Goal: Browse casually

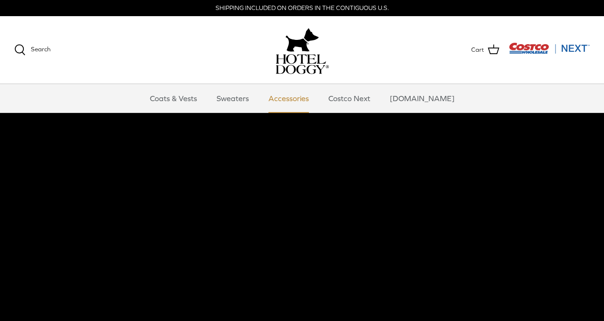
click at [297, 97] on link "Accessories" at bounding box center [289, 98] width 58 height 29
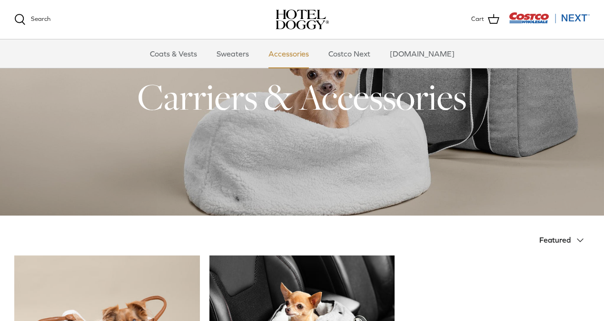
scroll to position [34, 0]
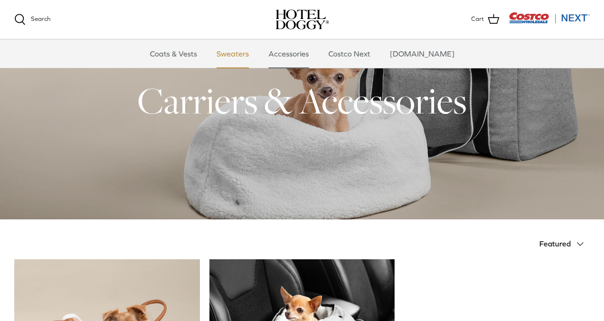
click at [243, 52] on link "Sweaters" at bounding box center [232, 53] width 49 height 29
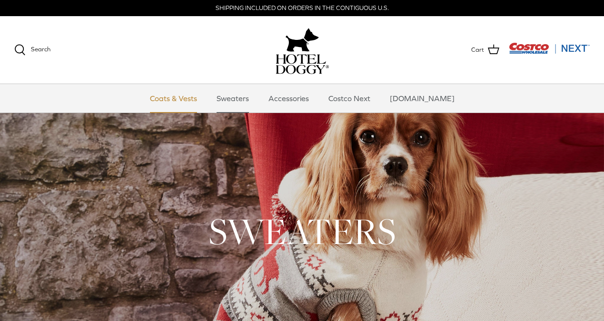
click at [178, 98] on link "Coats & Vests" at bounding box center [173, 98] width 64 height 29
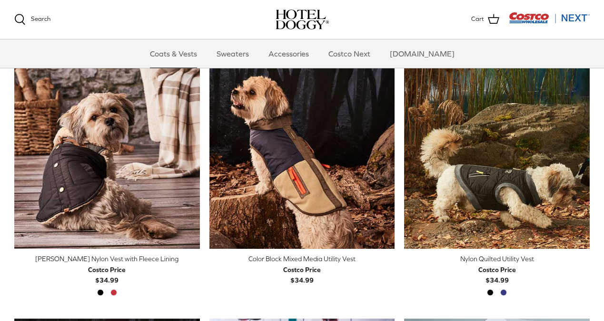
scroll to position [222, 0]
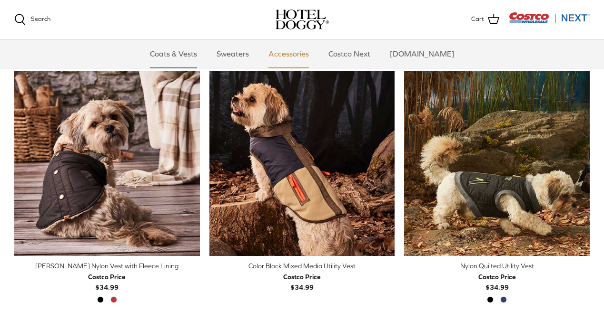
click at [305, 53] on link "Accessories" at bounding box center [289, 53] width 58 height 29
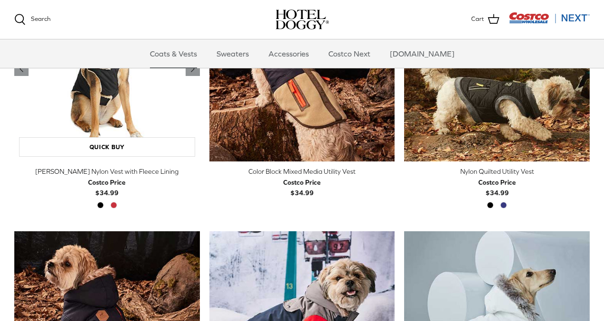
scroll to position [350, 0]
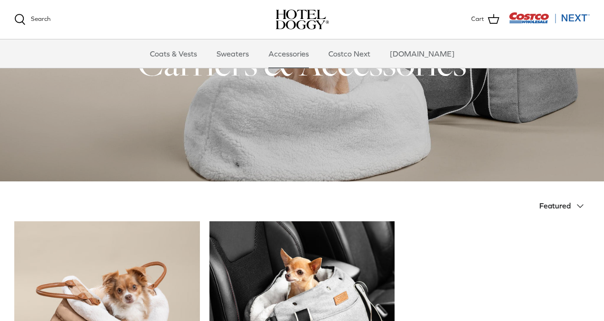
scroll to position [27, 0]
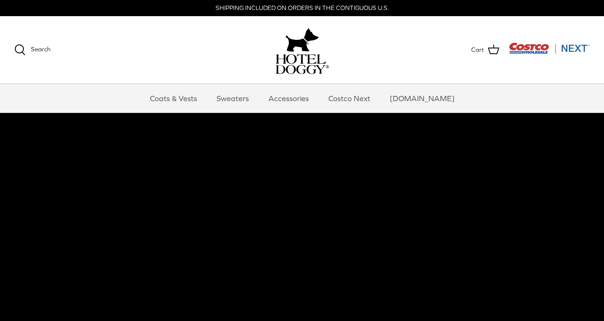
scroll to position [0, 0]
